Goal: Task Accomplishment & Management: Use online tool/utility

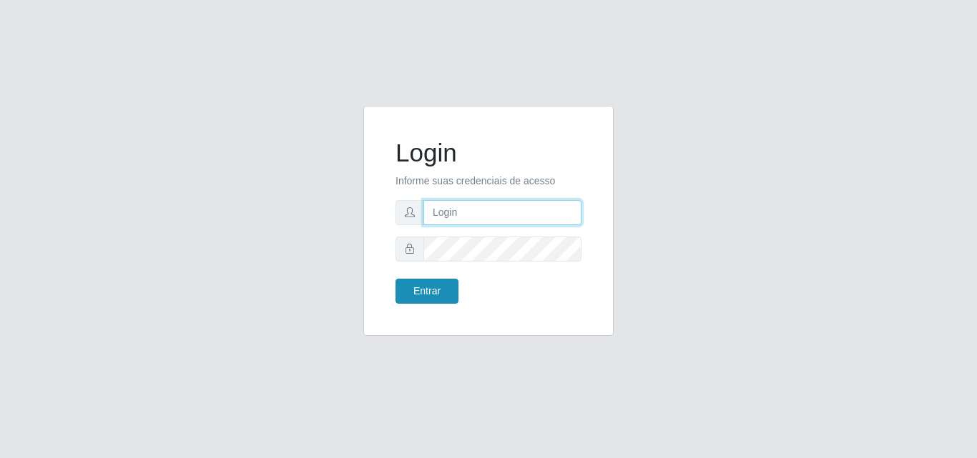
type input "[PERSON_NAME]"
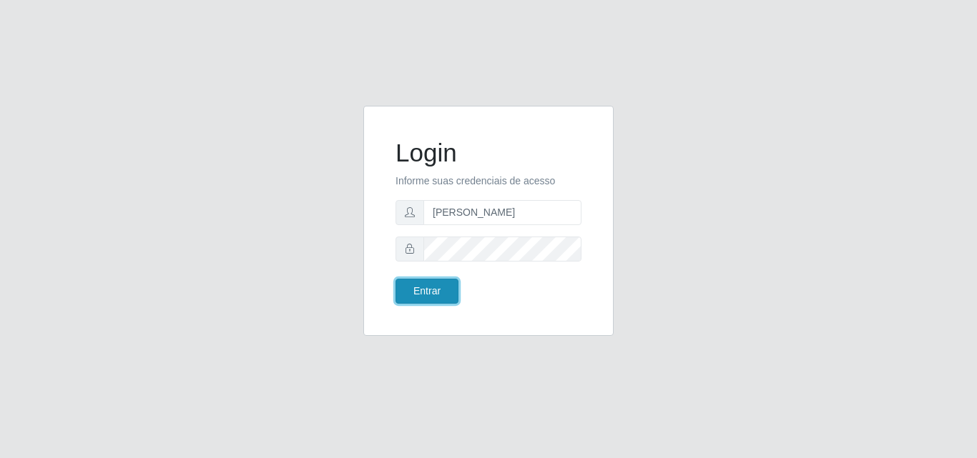
click at [419, 292] on button "Entrar" at bounding box center [426, 291] width 63 height 25
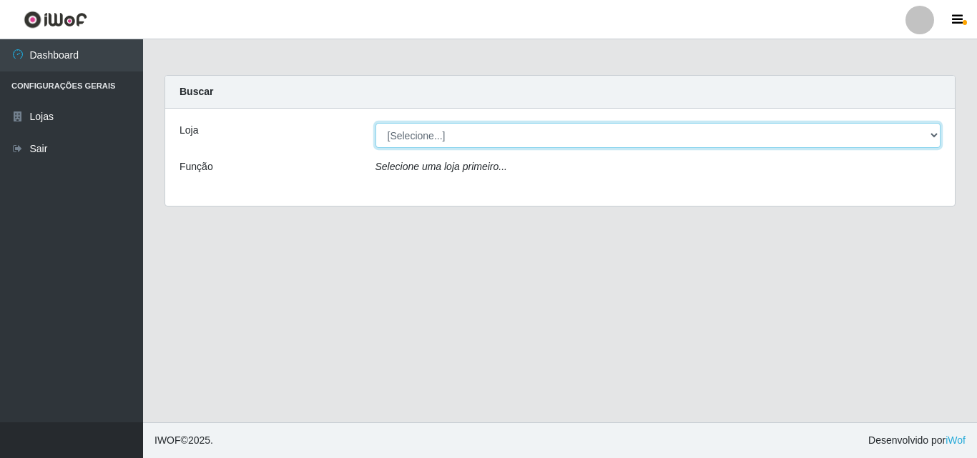
click at [473, 141] on select "[Selecione...] Supermercado [GEOGRAPHIC_DATA]" at bounding box center [658, 135] width 566 height 25
select select "166"
click at [375, 123] on select "[Selecione...] Supermercado [GEOGRAPHIC_DATA]" at bounding box center [658, 135] width 566 height 25
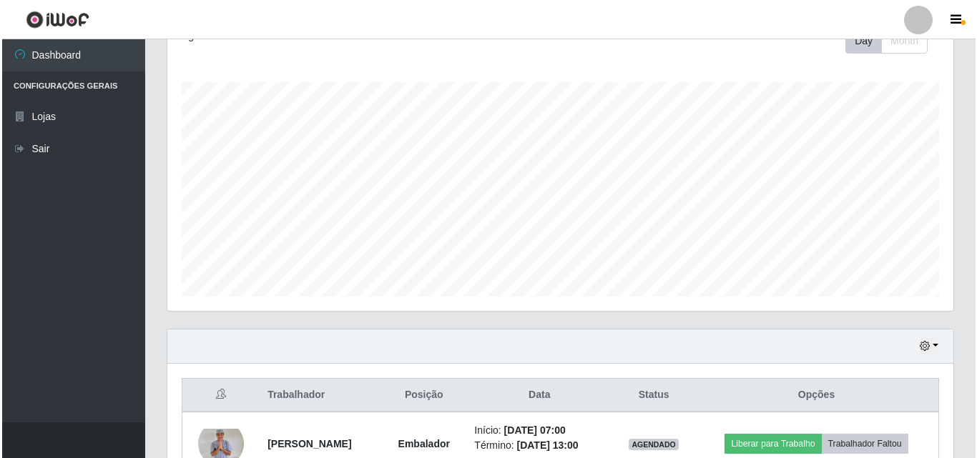
scroll to position [300, 0]
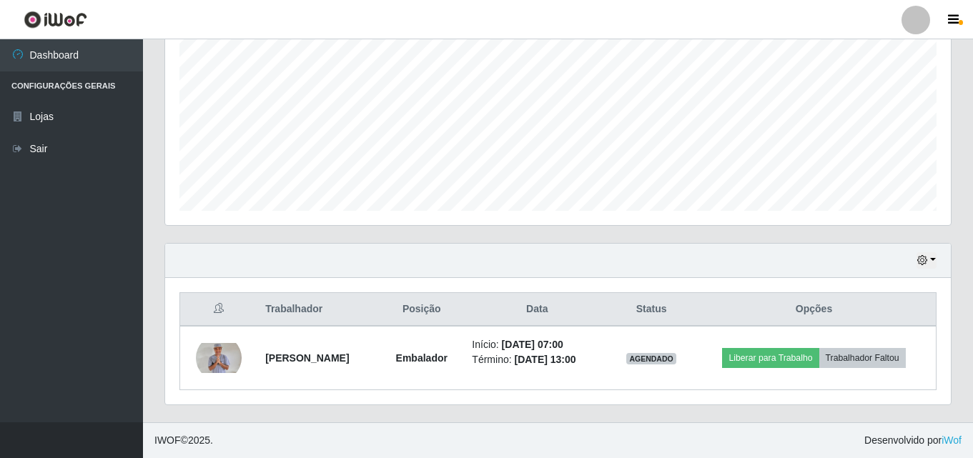
click at [247, 282] on div "Trabalhador Posição Data Status Opções [PERSON_NAME] Início: [DATE] 07:00 Térmi…" at bounding box center [558, 341] width 786 height 127
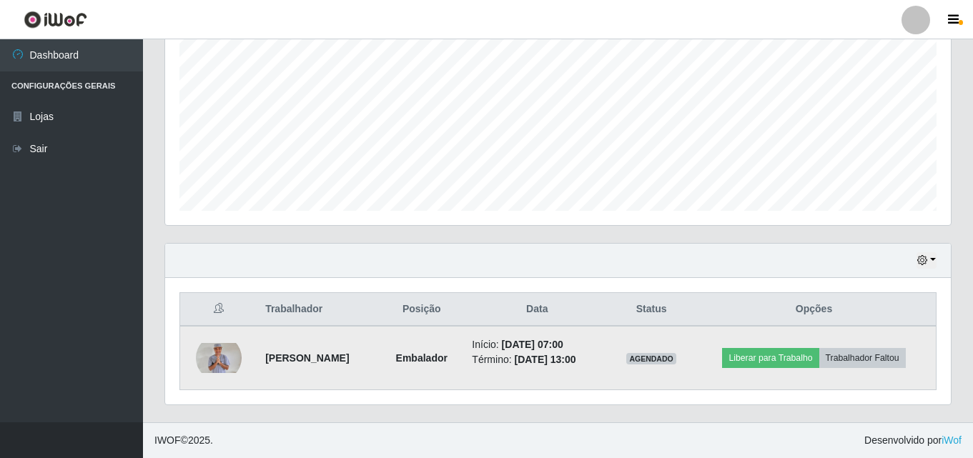
drag, startPoint x: 247, startPoint y: 282, endPoint x: 660, endPoint y: 357, distance: 419.4
click at [660, 357] on div "Trabalhador Posição Data Status Opções [PERSON_NAME] Início: [DATE] 07:00 Térmi…" at bounding box center [558, 341] width 786 height 127
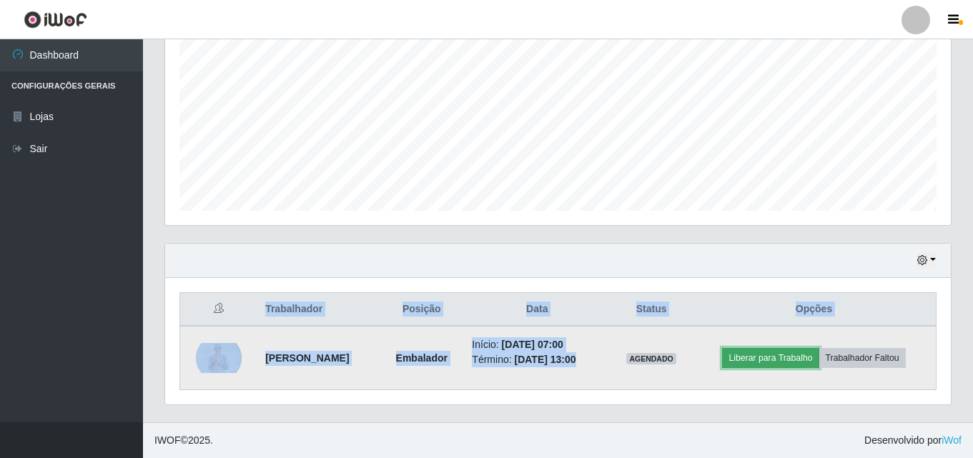
click at [779, 358] on button "Liberar para Trabalho" at bounding box center [770, 358] width 97 height 20
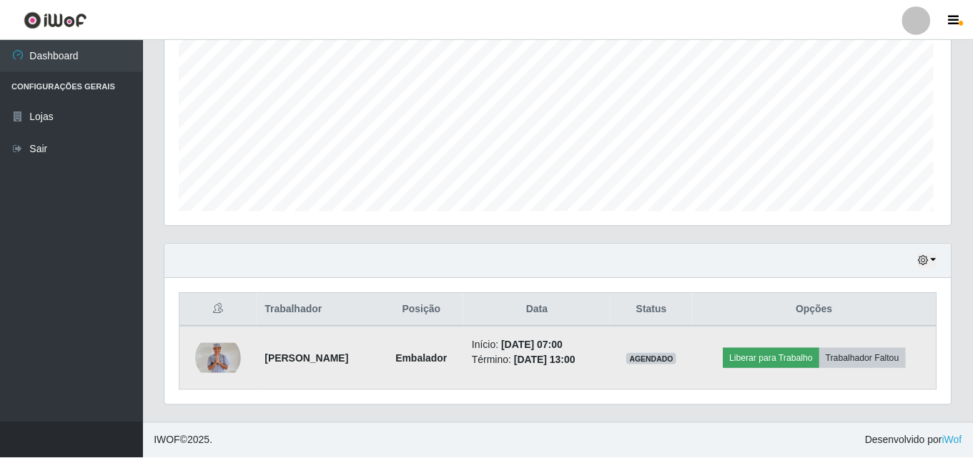
scroll to position [297, 779]
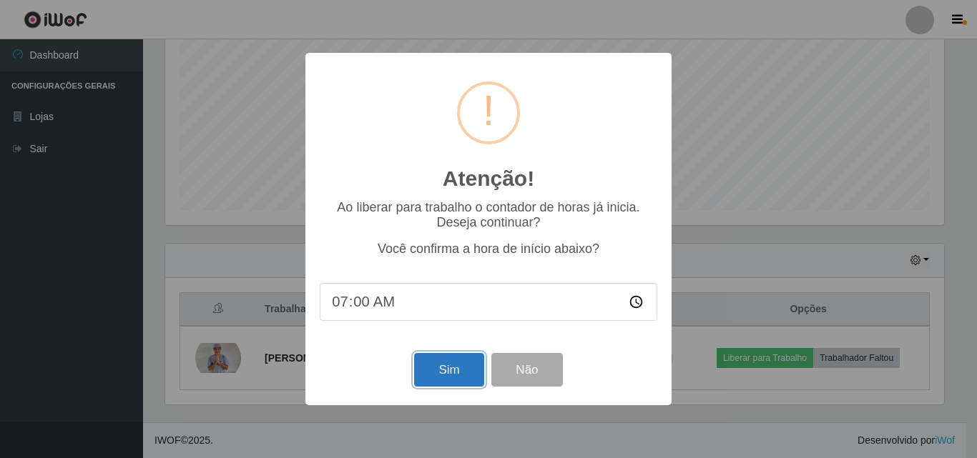
click at [440, 375] on button "Sim" at bounding box center [448, 370] width 69 height 34
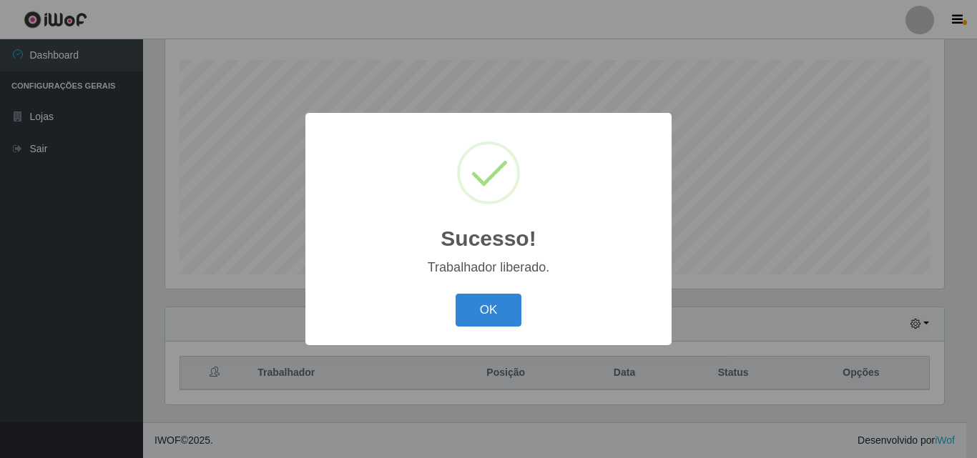
click at [456, 294] on button "OK" at bounding box center [489, 311] width 67 height 34
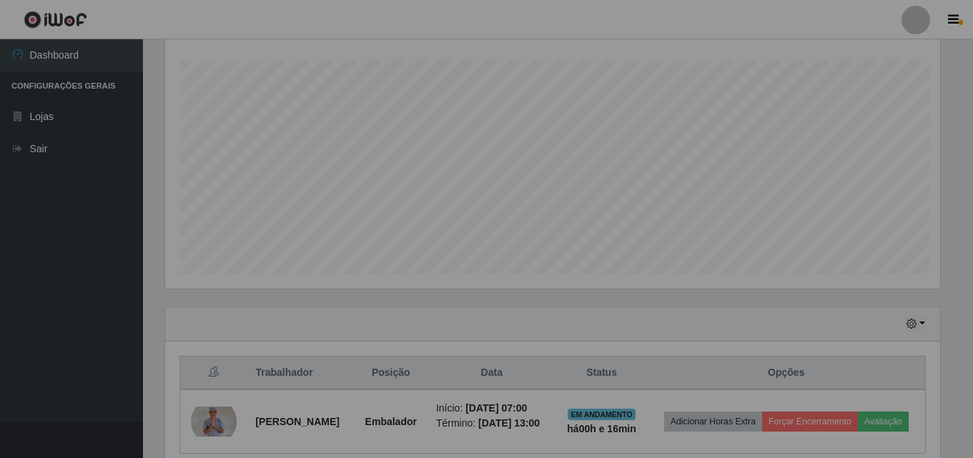
scroll to position [297, 786]
